Goal: Use online tool/utility: Use online tool/utility

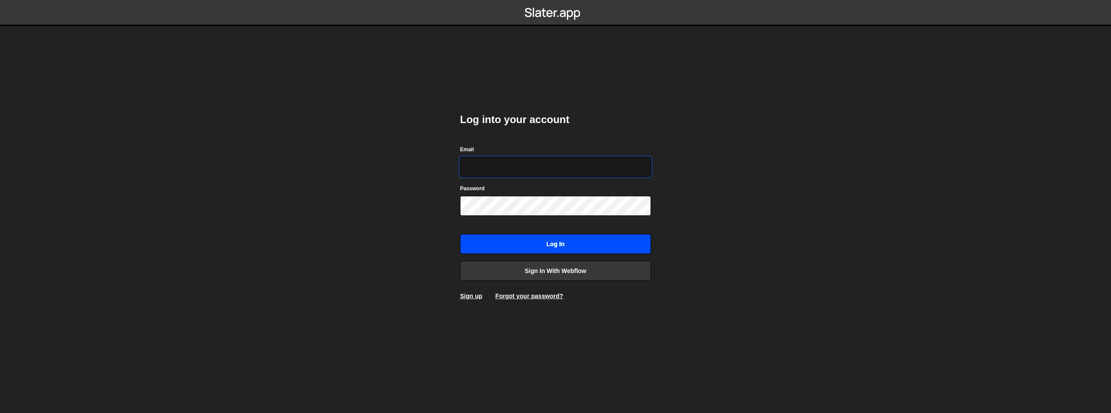
type input "team-creative@shijigroup.com"
click at [525, 241] on input "Log in" at bounding box center [555, 244] width 191 height 20
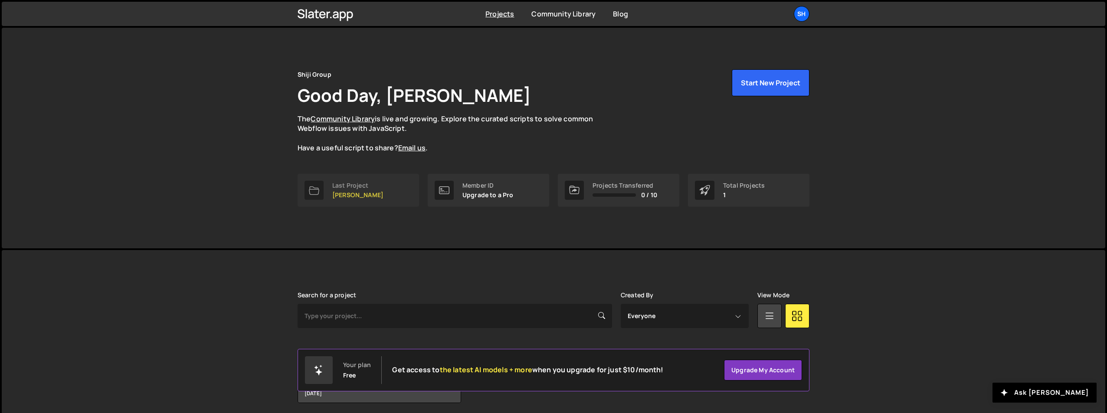
click at [388, 204] on link "Last Project [PERSON_NAME]" at bounding box center [358, 190] width 121 height 33
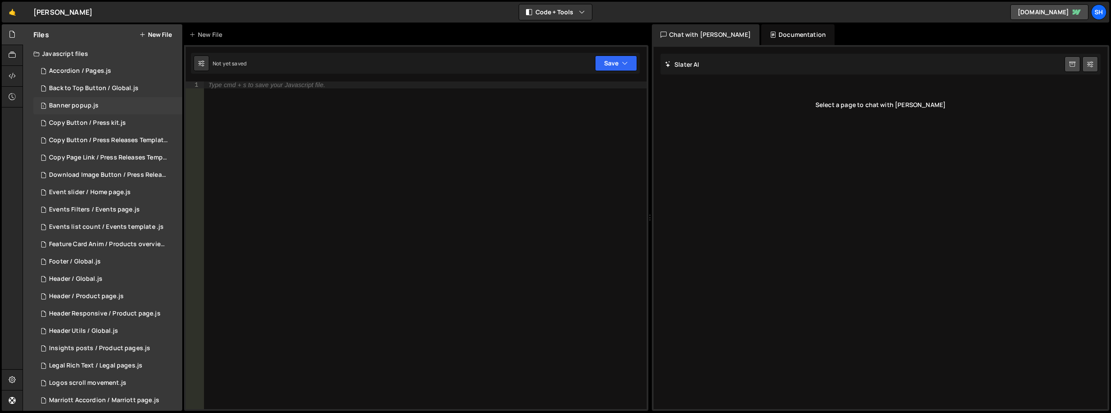
click at [76, 107] on div "Banner popup.js" at bounding box center [73, 106] width 49 height 8
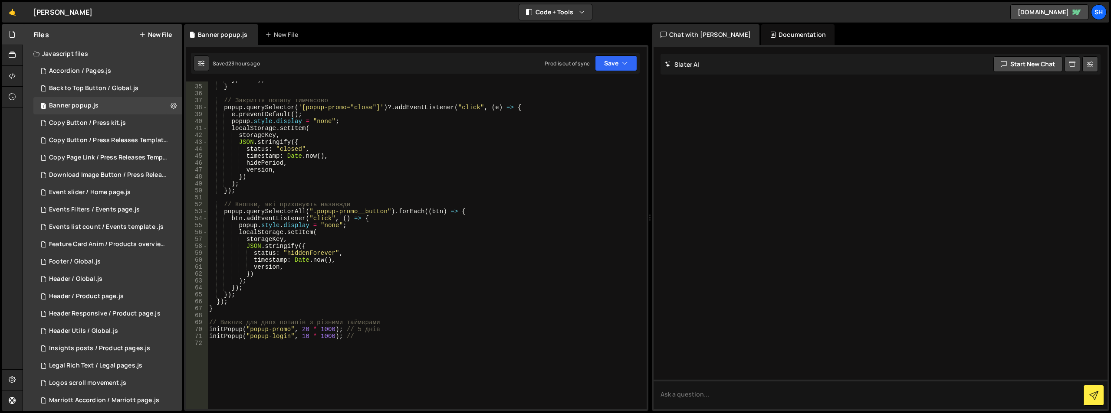
scroll to position [332, 0]
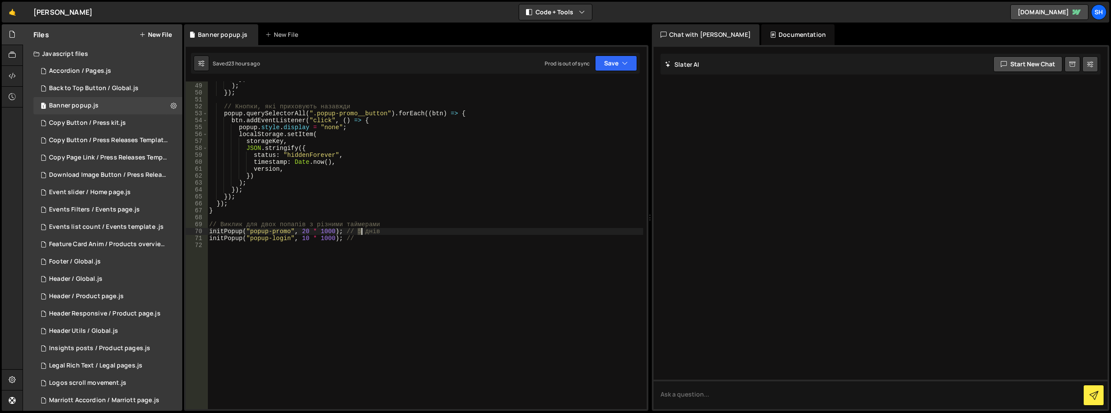
click at [361, 233] on div "}) ) ; }) ; // Кнопки, які приховують назавжди popup . querySelectorAll ( ".pop…" at bounding box center [425, 246] width 436 height 342
drag, startPoint x: 367, startPoint y: 231, endPoint x: 381, endPoint y: 232, distance: 14.8
click at [381, 232] on div "}) ) ; }) ; // Кнопки, які приховують назавжди popup . querySelectorAll ( ".pop…" at bounding box center [425, 246] width 436 height 342
drag, startPoint x: 359, startPoint y: 232, endPoint x: 383, endPoint y: 232, distance: 24.3
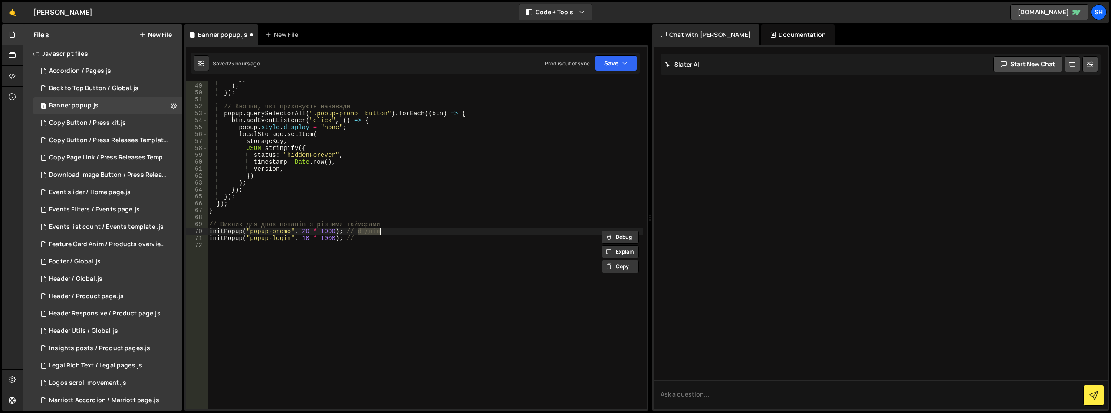
click at [383, 232] on div "}) ) ; }) ; // Кнопки, які приховують назавжди popup . querySelectorAll ( ".pop…" at bounding box center [425, 246] width 436 height 342
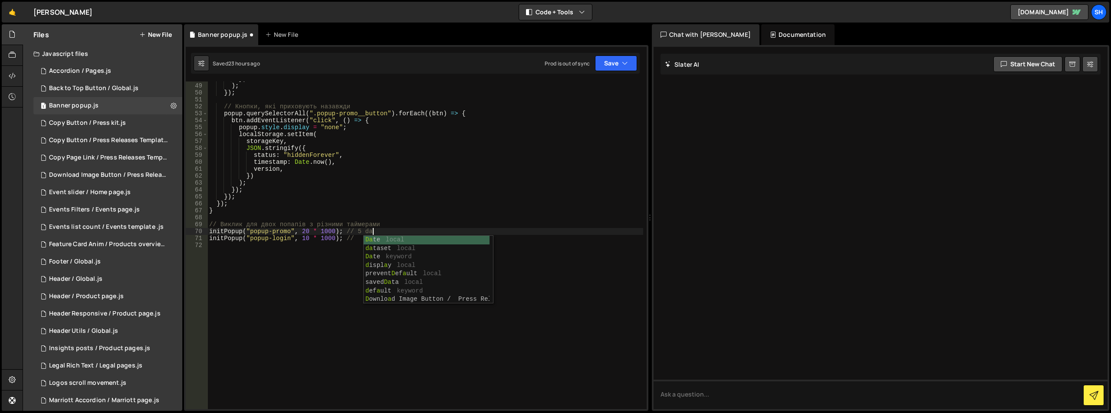
scroll to position [0, 11]
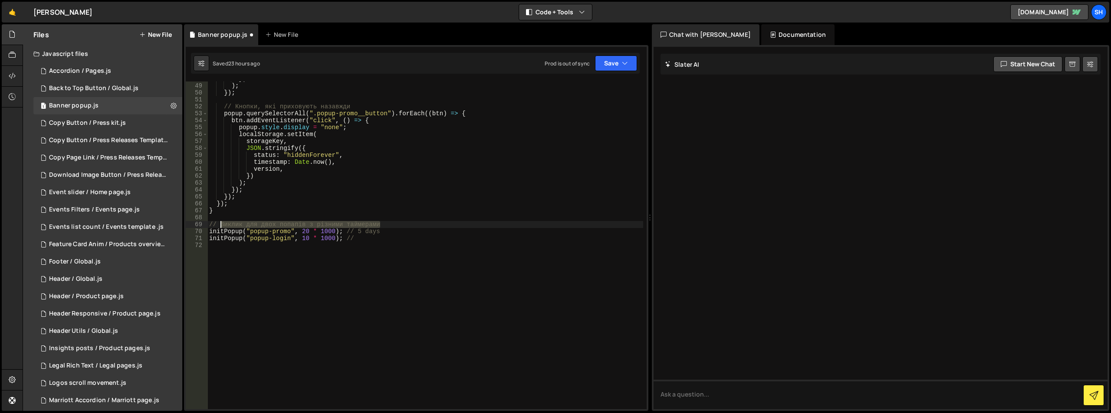
drag, startPoint x: 385, startPoint y: 224, endPoint x: 219, endPoint y: 223, distance: 166.2
click at [219, 223] on div "}) ) ; }) ; // Кнопки, які приховують назавжди popup . querySelectorAll ( ".pop…" at bounding box center [425, 246] width 436 height 342
type textarea "// Виклик для двох попапів з різними таймерами"
click at [309, 219] on div "}) ) ; }) ; // Кнопки, які приховують назавжди popup . querySelectorAll ( ".pop…" at bounding box center [425, 246] width 436 height 342
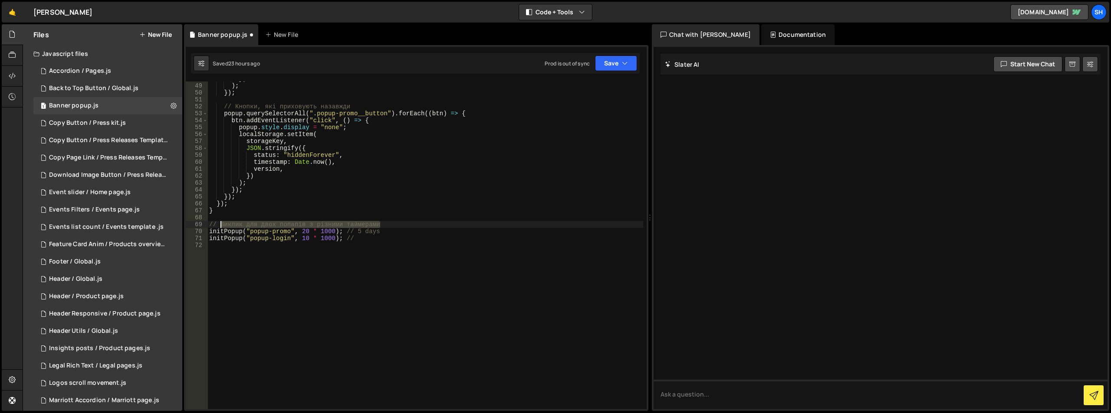
drag, startPoint x: 380, startPoint y: 225, endPoint x: 220, endPoint y: 223, distance: 159.7
click at [220, 223] on div "}) ) ; }) ; // Кнопки, які приховують назавжди popup . querySelectorAll ( ".pop…" at bounding box center [425, 246] width 436 height 342
paste textarea "Two popes with different timings"
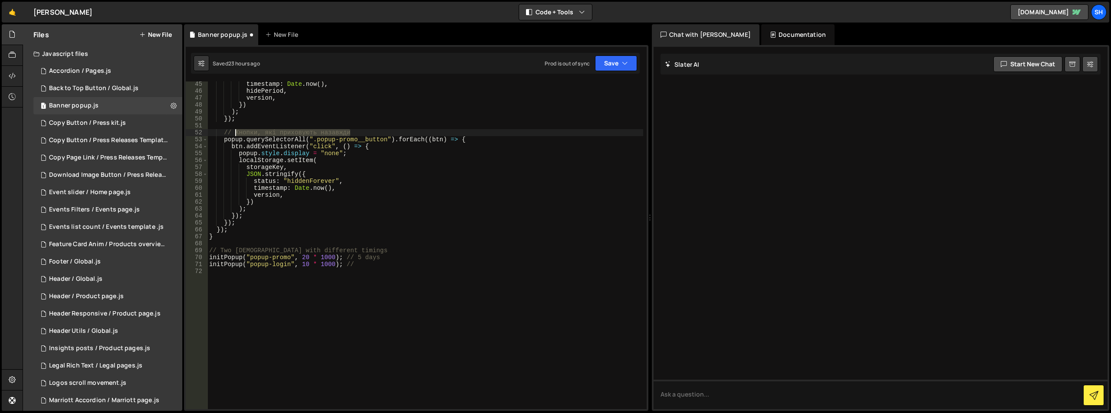
drag, startPoint x: 354, startPoint y: 131, endPoint x: 236, endPoint y: 132, distance: 117.2
click at [236, 132] on div "timestamp : Date . now ( ) , hidePeriod , version , }) ) ; }) ; // Кнопки, які …" at bounding box center [425, 252] width 436 height 342
drag, startPoint x: 305, startPoint y: 133, endPoint x: 322, endPoint y: 131, distance: 16.5
click at [305, 133] on div "timestamp : Date . now ( ) , hidePeriod , version , }) ) ; }) ; // Кнопки, які …" at bounding box center [425, 246] width 436 height 328
drag, startPoint x: 345, startPoint y: 131, endPoint x: 236, endPoint y: 135, distance: 108.5
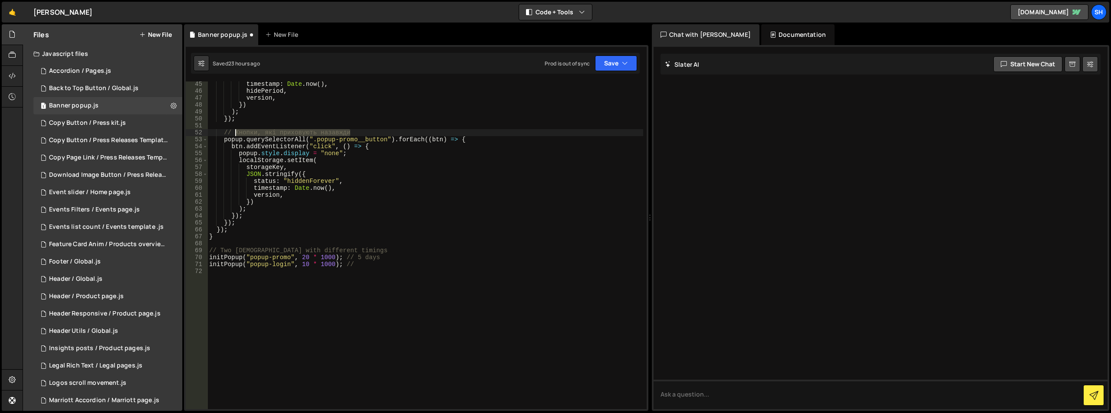
click at [236, 135] on div "timestamp : Date . now ( ) , hidePeriod , version , }) ) ; }) ; // Кнопки, які …" at bounding box center [425, 252] width 436 height 342
paste textarea "Buttons that hide forever"
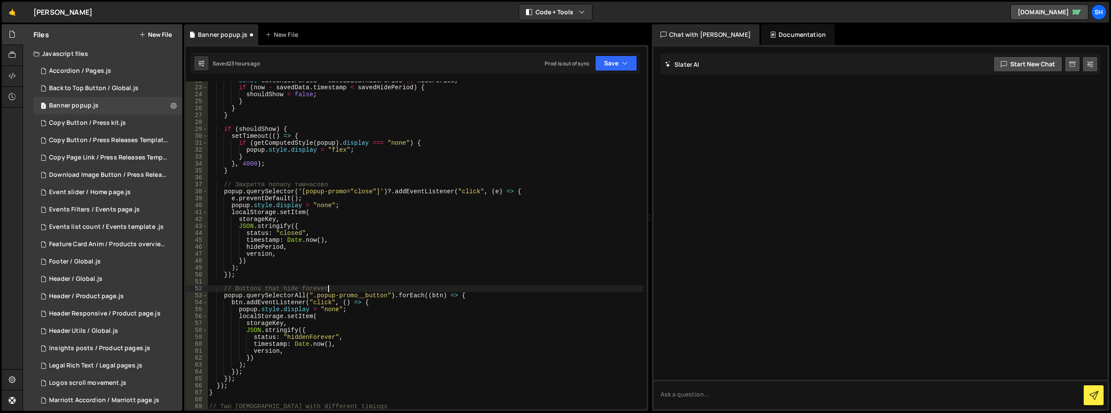
scroll to position [150, 0]
drag, startPoint x: 328, startPoint y: 184, endPoint x: 236, endPoint y: 184, distance: 92.4
click at [236, 184] on div "const savedHidePeriod = savedData . hidePeriod || hidePeriod ; if ( now - saved…" at bounding box center [425, 248] width 436 height 342
click at [275, 188] on div "const savedHidePeriod = savedData . hidePeriod || hidePeriod ; if ( now - saved…" at bounding box center [425, 246] width 436 height 328
drag, startPoint x: 330, startPoint y: 184, endPoint x: 236, endPoint y: 185, distance: 93.7
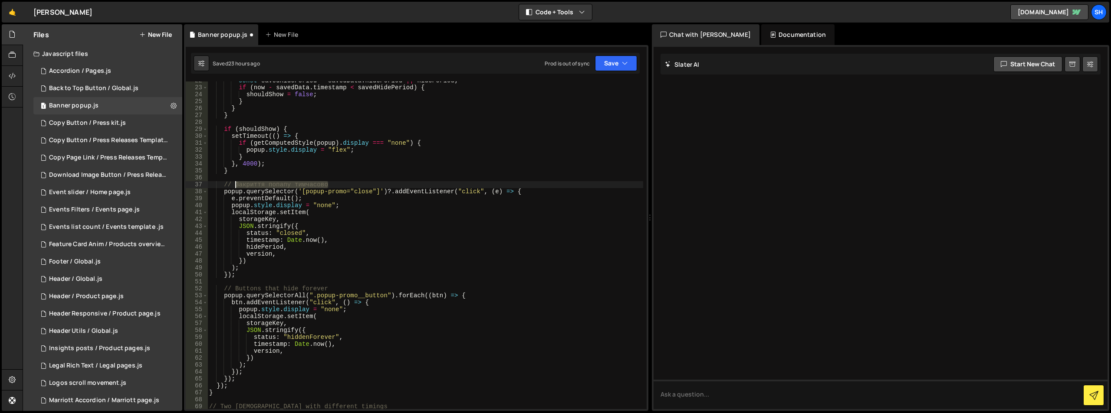
click at [236, 185] on div "const savedHidePeriod = savedData . hidePeriod || hidePeriod ; if ( now - saved…" at bounding box center [425, 248] width 436 height 342
paste textarea "Closing the poppy temporarily"
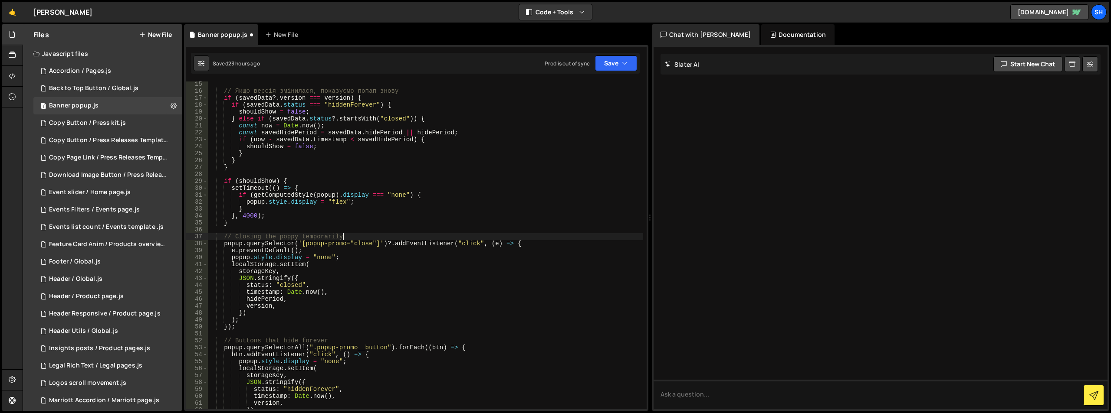
scroll to position [0, 0]
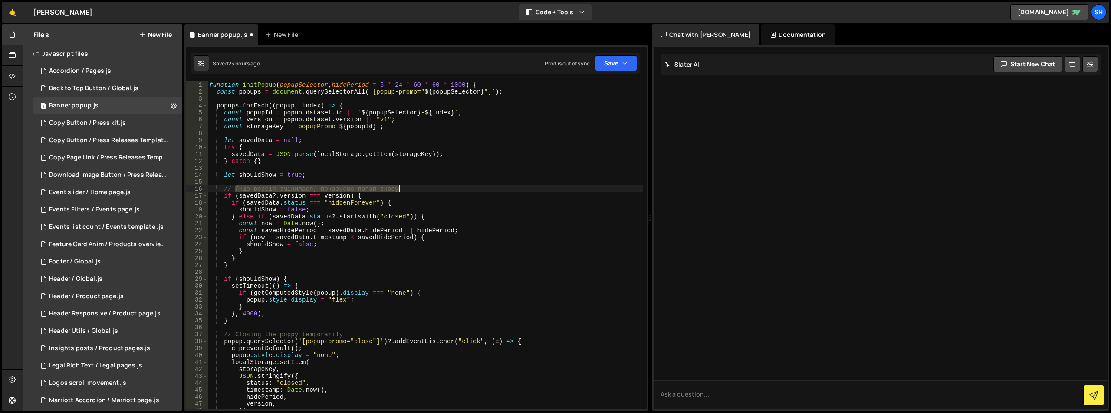
drag, startPoint x: 236, startPoint y: 188, endPoint x: 400, endPoint y: 190, distance: 163.1
click at [400, 190] on div "function initPopup ( popupSelector , hidePeriod = 5 * 24 * 60 * 60 * 1000 ) { c…" at bounding box center [425, 253] width 436 height 342
click at [377, 193] on div "function initPopup ( popupSelector , hidePeriod = 5 * 24 * 60 * 60 * 1000 ) { c…" at bounding box center [425, 253] width 436 height 342
drag, startPoint x: 404, startPoint y: 189, endPoint x: 236, endPoint y: 190, distance: 167.5
click at [236, 190] on div "function initPopup ( popupSelector , hidePeriod = 5 * 24 * 60 * 60 * 1000 ) { c…" at bounding box center [425, 253] width 436 height 342
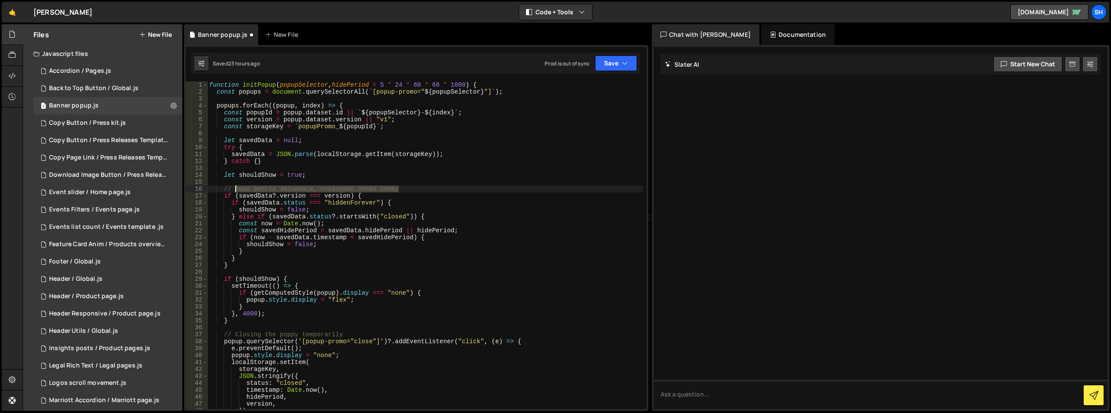
paste textarea "If the version has changed, show the popup again"
click at [605, 68] on button "Save" at bounding box center [616, 64] width 42 height 16
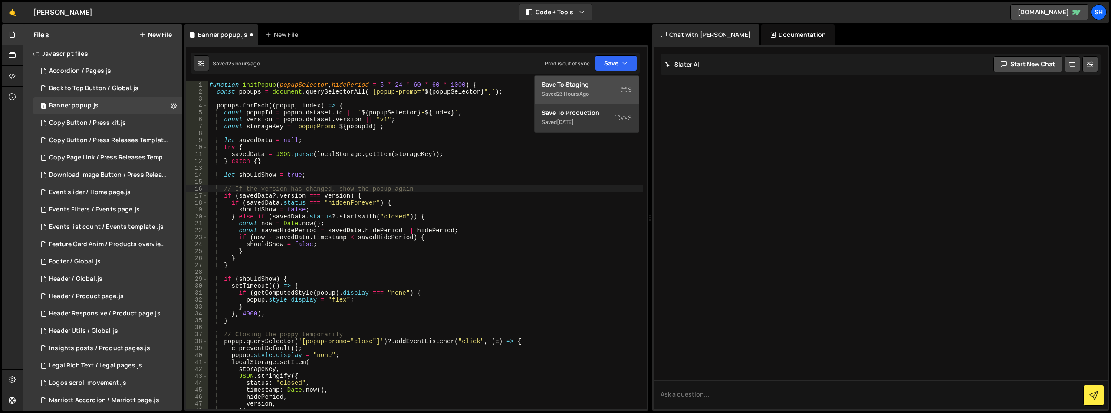
click at [567, 84] on div "Save to Staging S" at bounding box center [586, 84] width 90 height 9
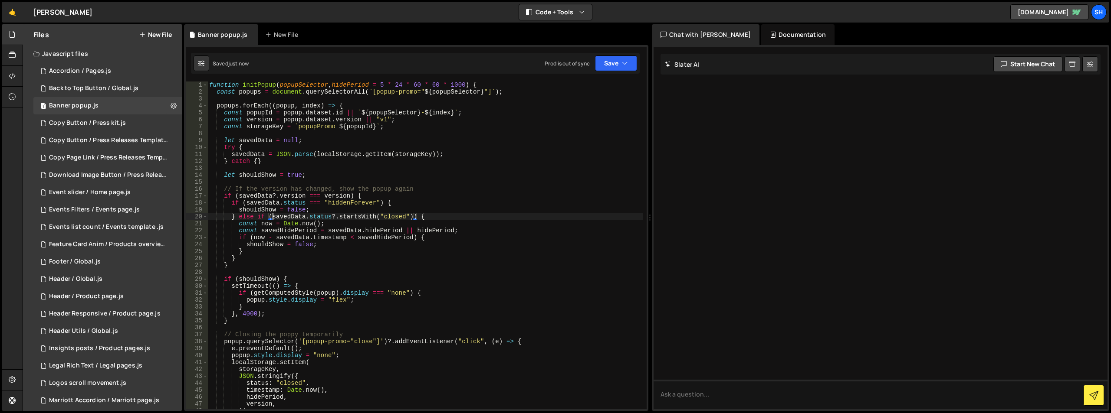
click at [272, 213] on div "function initPopup ( popupSelector , hidePeriod = 5 * 24 * 60 * 60 * 1000 ) { c…" at bounding box center [425, 253] width 436 height 342
type textarea "initPopup("popup-login", 10 * 1000); //"
